Goal: Task Accomplishment & Management: Use online tool/utility

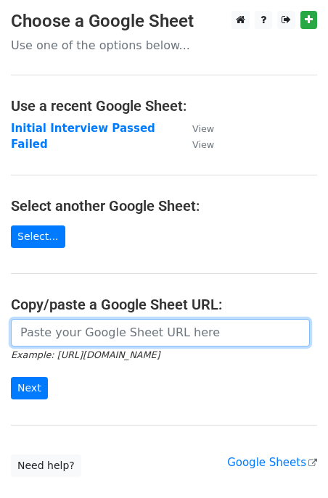
click at [86, 335] on input "url" at bounding box center [160, 333] width 299 height 28
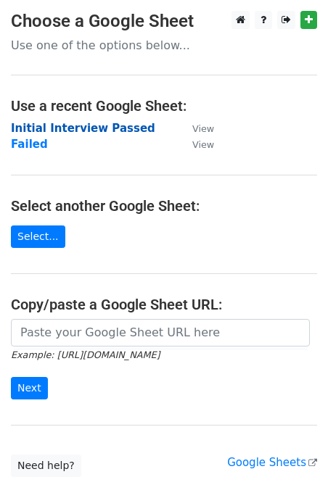
click at [120, 128] on strong "Initial Interview Passed" at bounding box center [83, 128] width 144 height 13
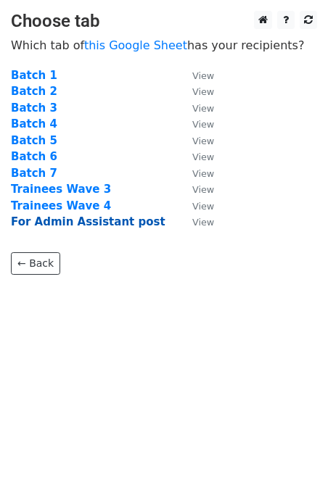
click at [62, 226] on strong "For Admin Assistant post" at bounding box center [88, 221] width 154 height 13
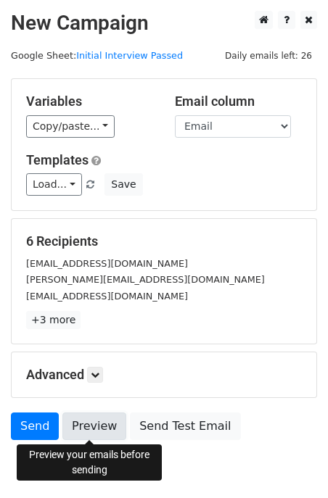
click at [72, 425] on link "Preview" at bounding box center [94, 427] width 64 height 28
click at [87, 431] on link "Preview" at bounding box center [94, 427] width 64 height 28
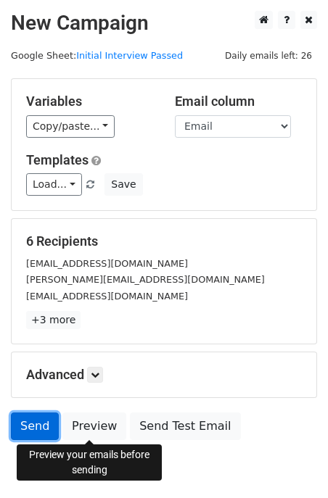
click at [41, 434] on link "Send" at bounding box center [35, 427] width 48 height 28
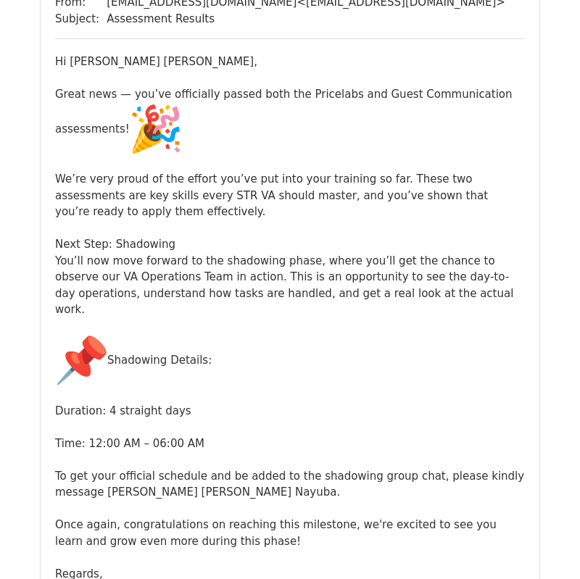
scroll to position [244, 0]
